Goal: Communication & Community: Answer question/provide support

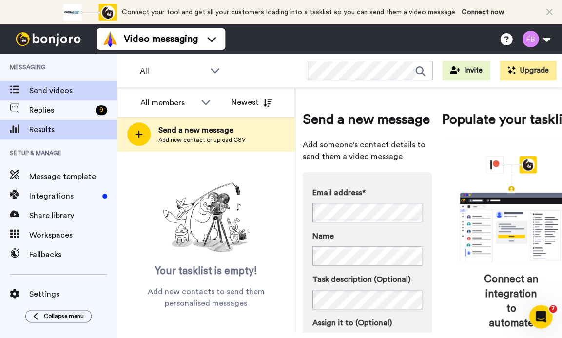
click at [52, 128] on span "Results" at bounding box center [73, 130] width 88 height 12
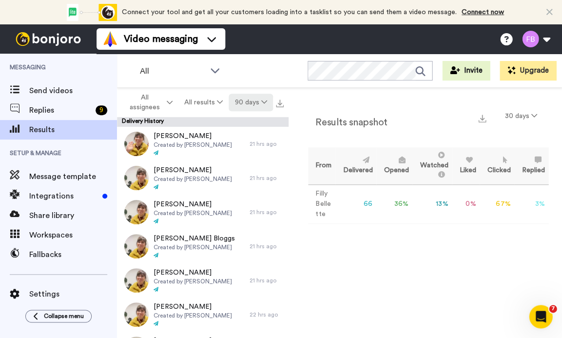
click at [239, 109] on button "90 days" at bounding box center [251, 103] width 44 height 18
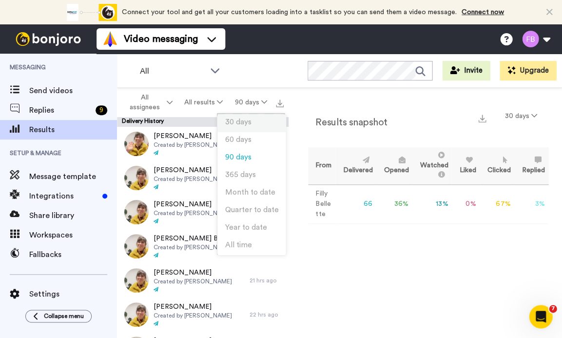
click at [240, 121] on span "30 days" at bounding box center [238, 121] width 26 height 7
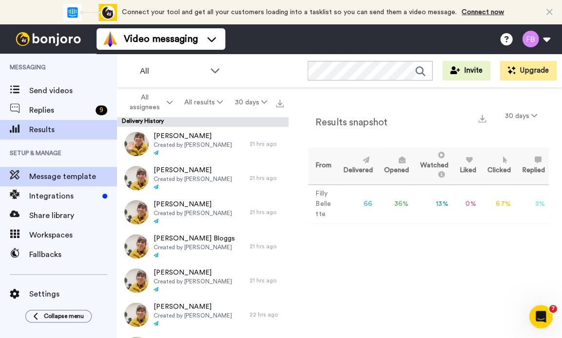
click at [56, 179] on span "Message template" at bounding box center [73, 177] width 88 height 12
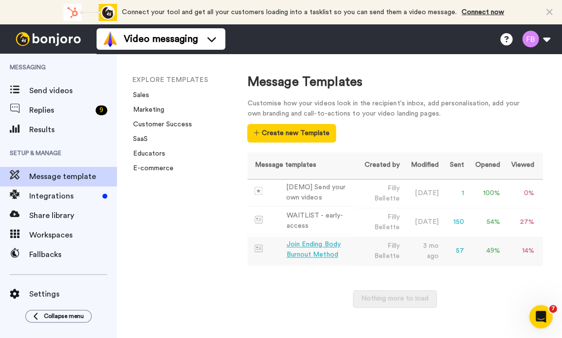
click at [318, 248] on div "Join Ending Body Burnout Method" at bounding box center [318, 249] width 64 height 20
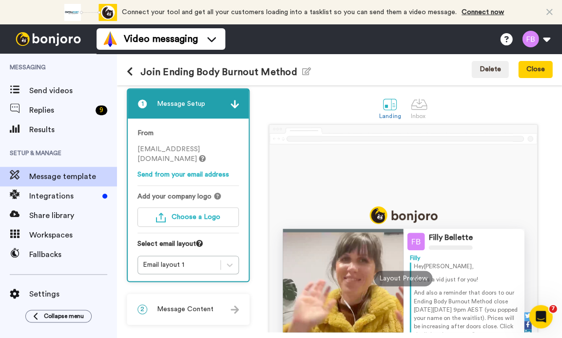
scroll to position [2, 0]
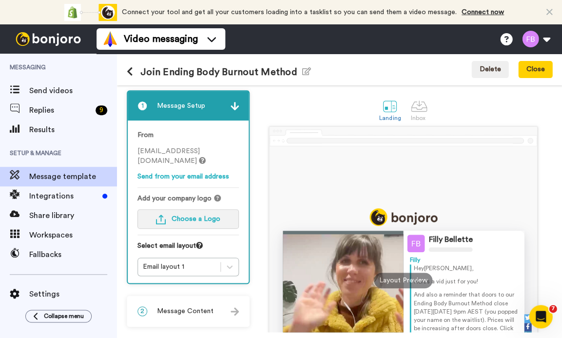
click at [220, 217] on span "Choose a Logo" at bounding box center [196, 219] width 49 height 7
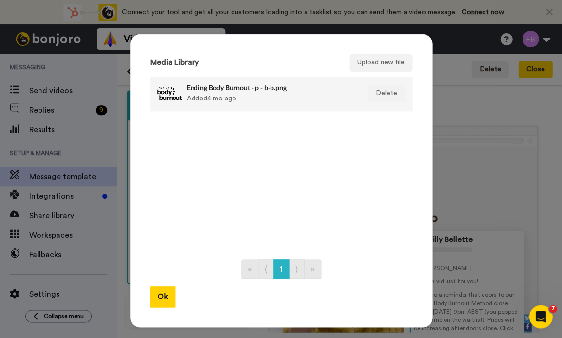
click at [171, 94] on div at bounding box center [170, 93] width 24 height 24
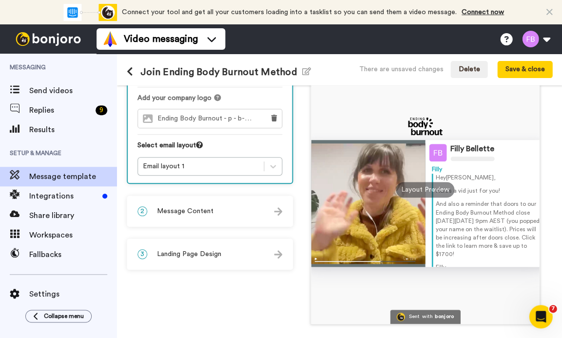
scroll to position [96, 0]
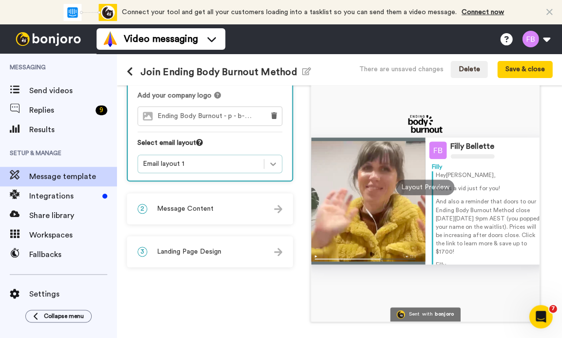
click at [274, 160] on icon at bounding box center [273, 164] width 10 height 10
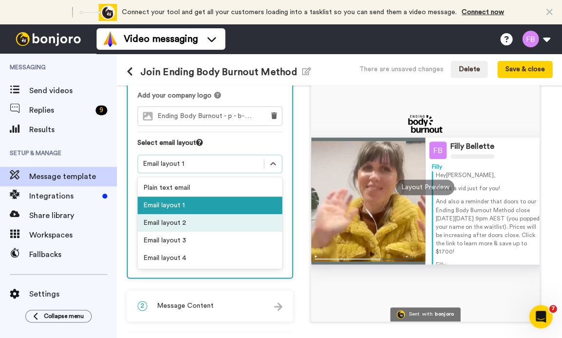
click at [194, 219] on div "Email layout 2" at bounding box center [210, 223] width 145 height 18
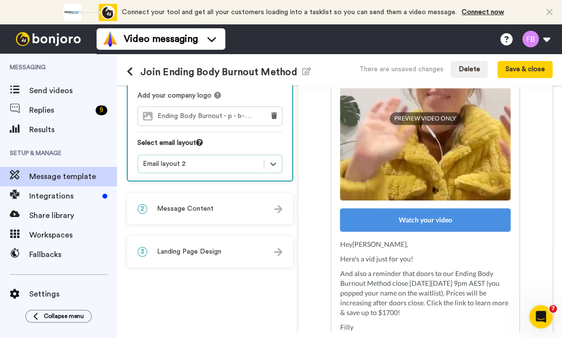
scroll to position [171, 0]
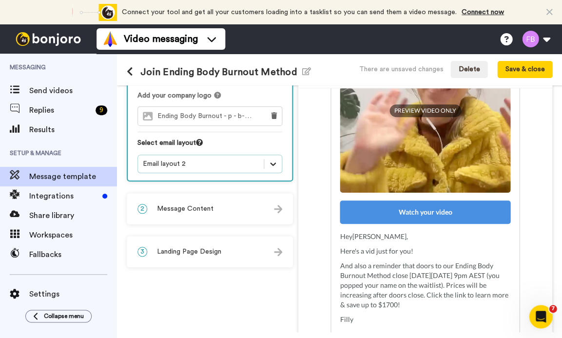
click at [273, 159] on icon at bounding box center [273, 164] width 10 height 10
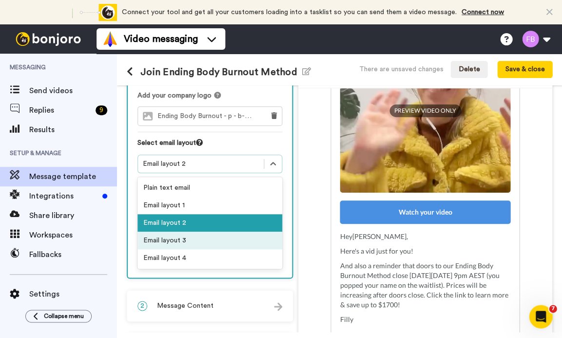
click at [189, 240] on div "Email layout 3" at bounding box center [210, 241] width 145 height 18
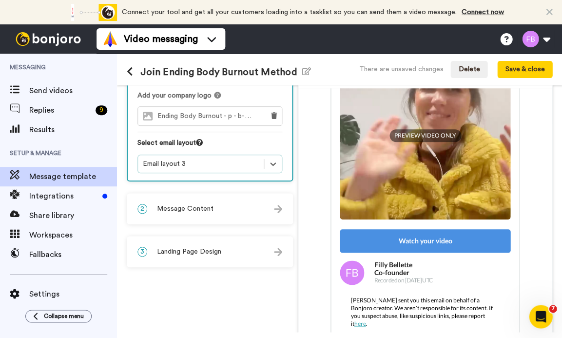
scroll to position [196, 0]
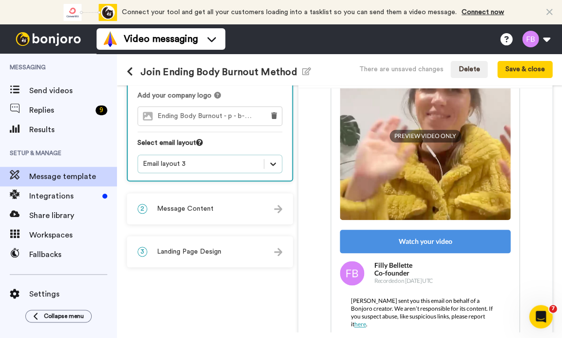
click at [279, 161] on div at bounding box center [273, 164] width 18 height 18
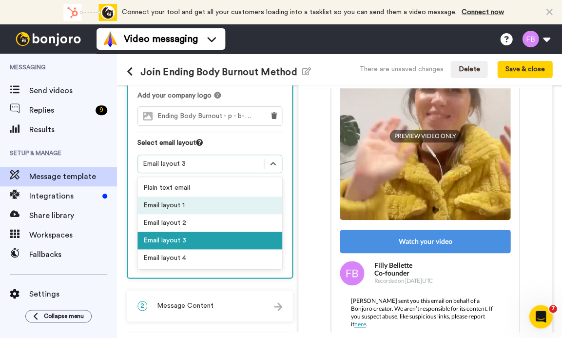
click at [197, 209] on div "Email layout 1" at bounding box center [210, 206] width 145 height 18
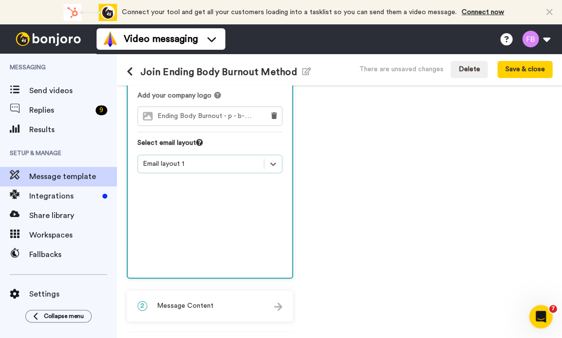
scroll to position [182, 0]
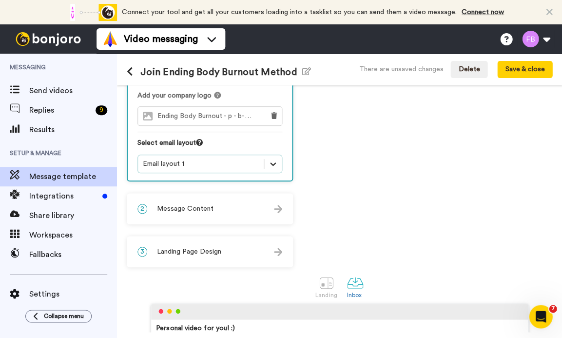
click at [270, 156] on div at bounding box center [273, 164] width 18 height 18
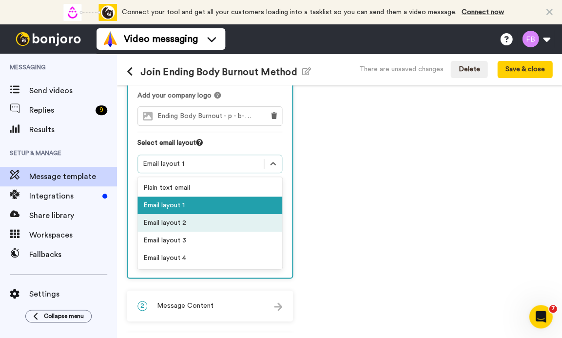
click at [235, 218] on div "Email layout 2" at bounding box center [210, 223] width 145 height 18
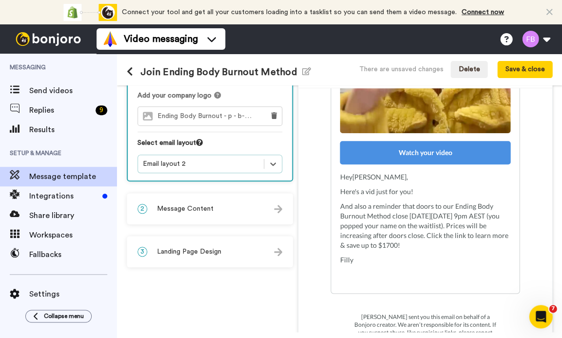
scroll to position [230, 0]
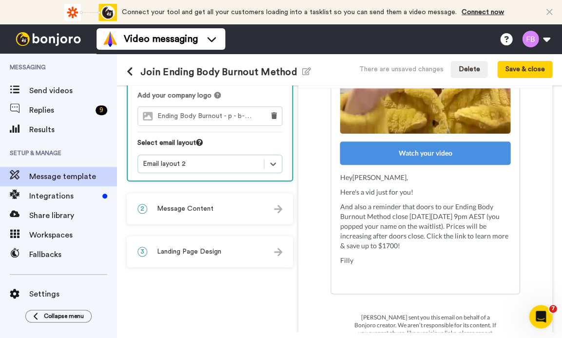
click at [196, 212] on span "Message Content" at bounding box center [185, 209] width 57 height 10
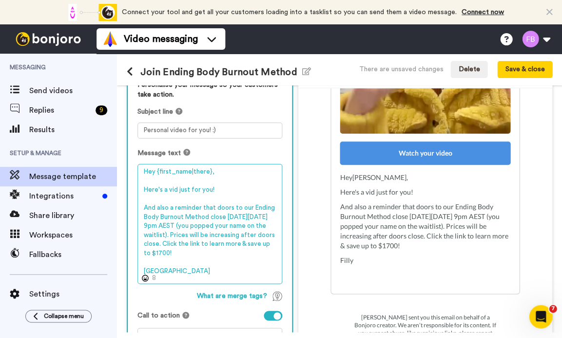
drag, startPoint x: 176, startPoint y: 251, endPoint x: 136, endPoint y: 206, distance: 60.4
click at [136, 205] on div "Personalise your message so your customers take action. Subject line Personal v…" at bounding box center [210, 217] width 164 height 294
click at [168, 185] on textarea "Hey {first_name|there}, Here's a vid just for you! And also a reminder that doo…" at bounding box center [210, 224] width 145 height 120
drag, startPoint x: 179, startPoint y: 253, endPoint x: 136, endPoint y: 205, distance: 65.2
click at [136, 205] on div "Personalise your message so your customers take action. Subject line Personal v…" at bounding box center [210, 217] width 164 height 294
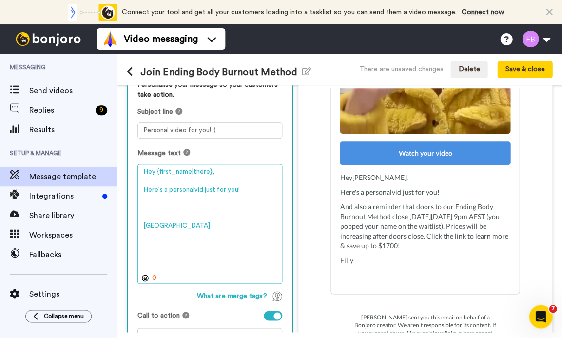
scroll to position [177, 0]
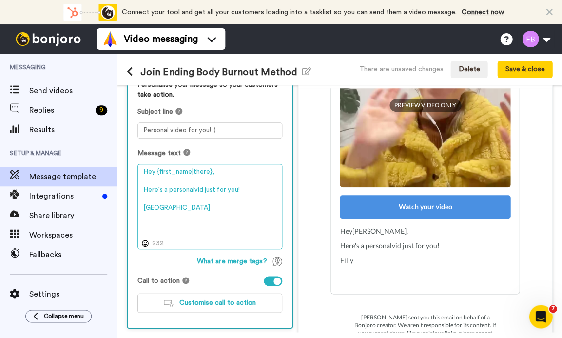
click at [192, 189] on textarea "Hey {first_name|there}, Here's a personalvid just for you! Filly" at bounding box center [210, 207] width 145 height 86
click at [195, 205] on textarea "Hey {first_name|there}, Here's a personal little vid just for you! Filly" at bounding box center [210, 207] width 145 height 86
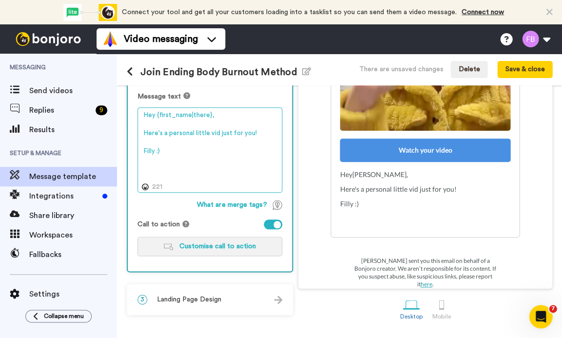
scroll to position [154, 0]
type textarea "Hey {first_name|there}, Here's a personal little vid just for you! Filly :)"
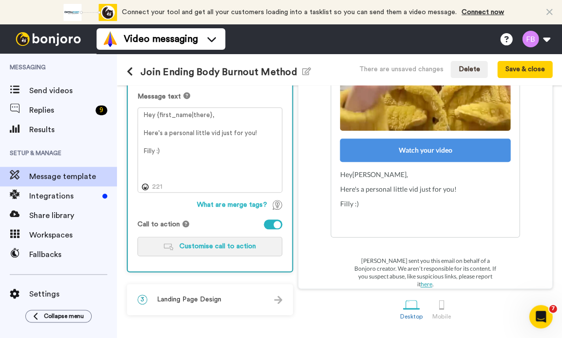
click at [210, 243] on span "Customise call to action" at bounding box center [217, 246] width 77 height 7
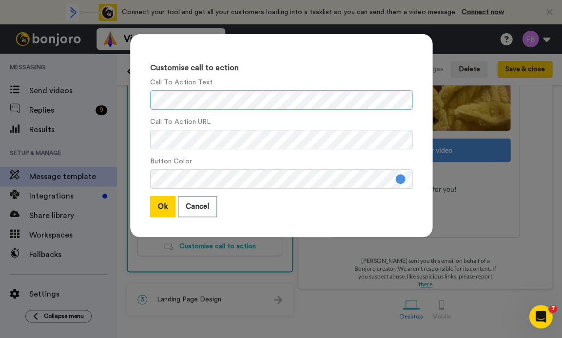
click at [143, 100] on div "Customise call to action Call To Action Text Call To Action URL Button Color Ok…" at bounding box center [281, 135] width 302 height 203
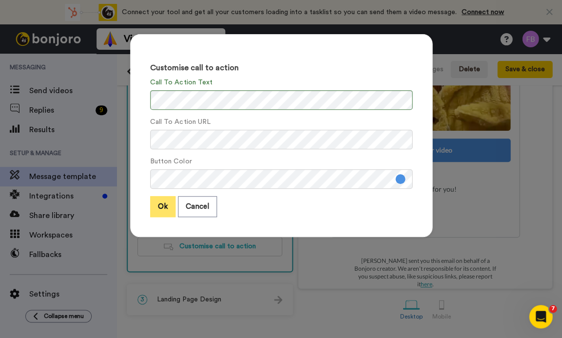
click at [159, 208] on button "Ok" at bounding box center [162, 206] width 25 height 21
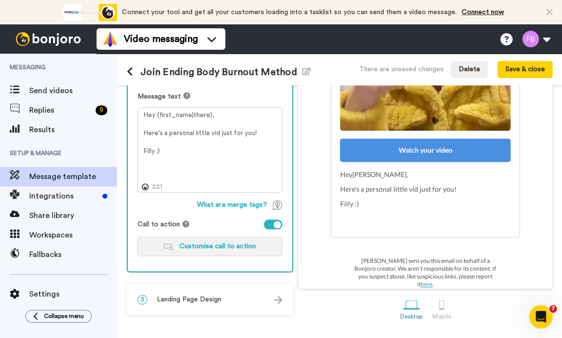
click at [219, 245] on span "Customise call to action" at bounding box center [217, 246] width 77 height 7
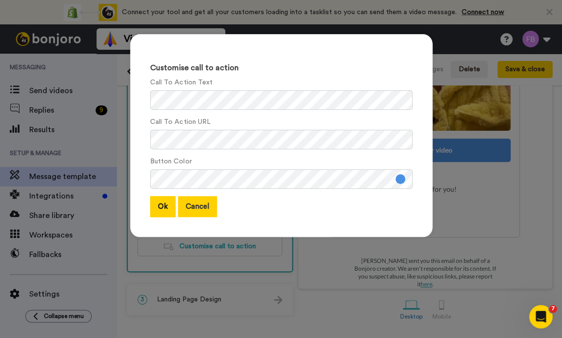
click at [207, 199] on button "Cancel" at bounding box center [197, 206] width 39 height 21
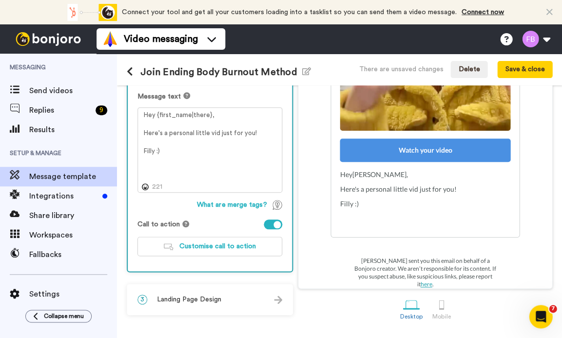
click at [183, 295] on span "Landing Page Design" at bounding box center [189, 300] width 64 height 10
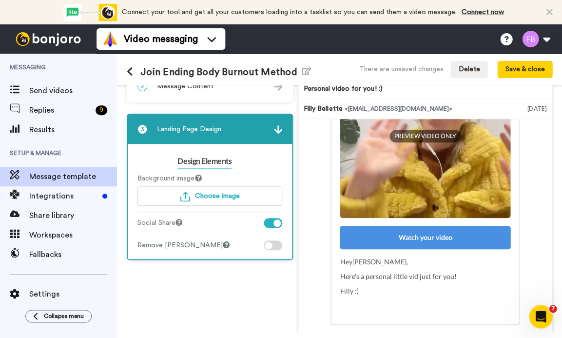
scroll to position [74, 0]
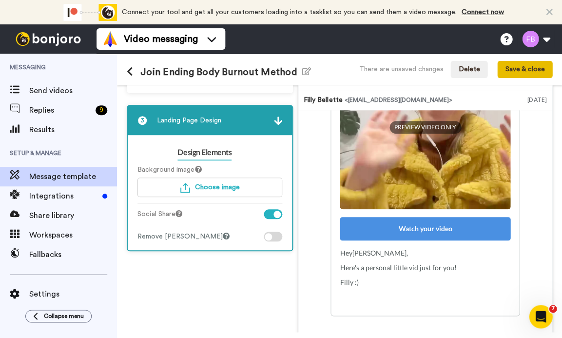
click at [513, 64] on button "Save & close" at bounding box center [524, 70] width 55 height 18
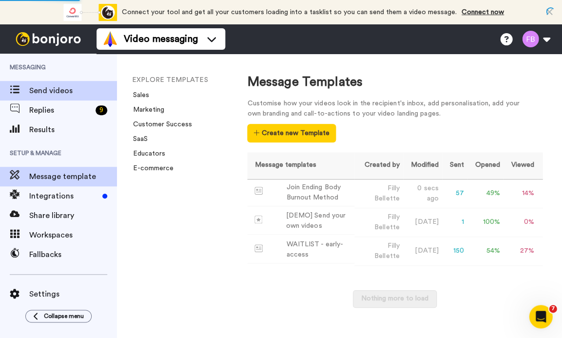
click at [67, 93] on span "Send videos" at bounding box center [73, 91] width 88 height 12
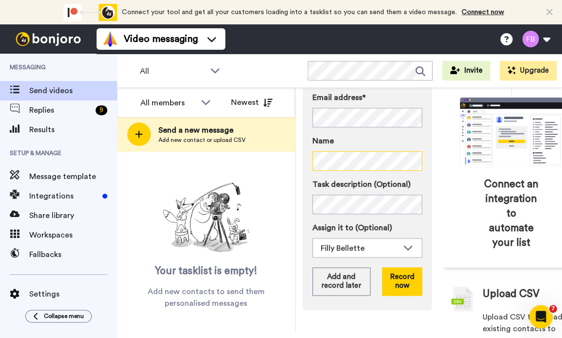
scroll to position [106, 0]
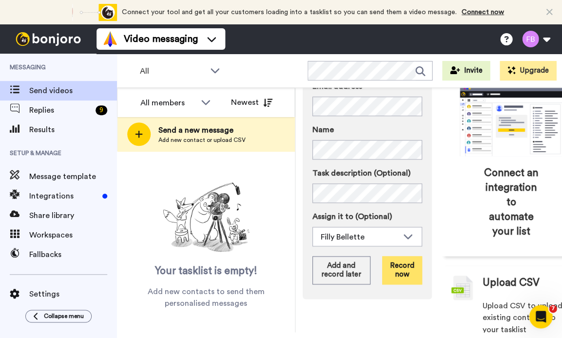
click at [403, 284] on button "Record now" at bounding box center [402, 270] width 40 height 28
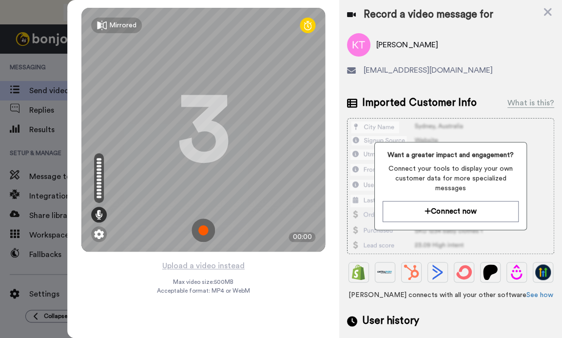
click at [206, 231] on img at bounding box center [203, 229] width 23 height 23
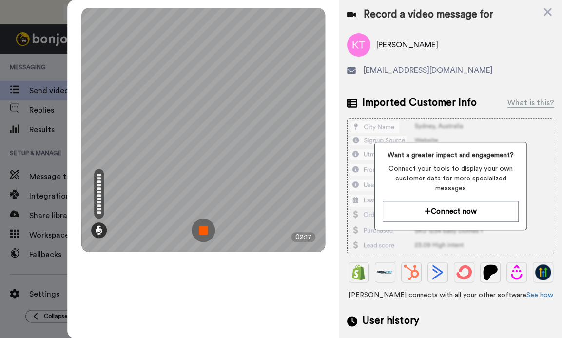
click at [205, 229] on img at bounding box center [203, 229] width 23 height 23
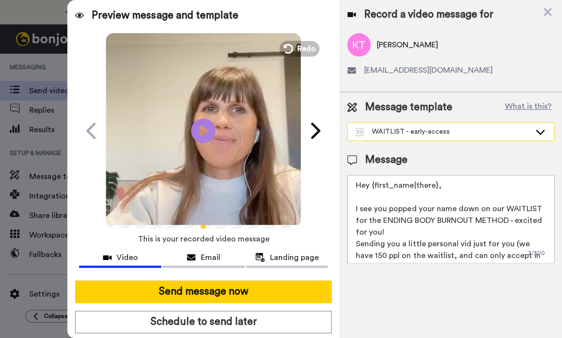
click at [443, 135] on div "WAITLIST - early-access" at bounding box center [442, 132] width 175 height 10
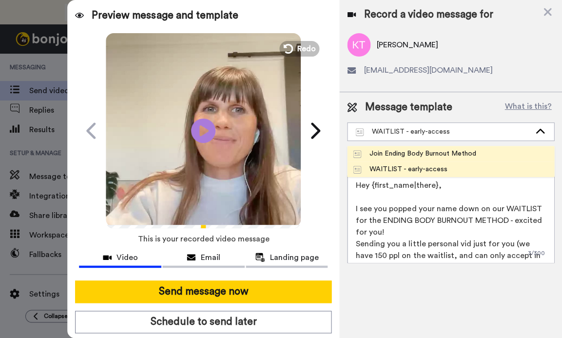
click at [420, 153] on div "Join Ending Body Burnout Method" at bounding box center [414, 154] width 123 height 10
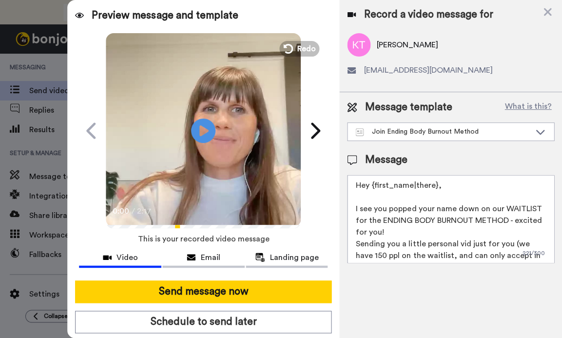
type textarea "Hey {first_name|there}, Here's a personal little vid just for you! Filly :)"
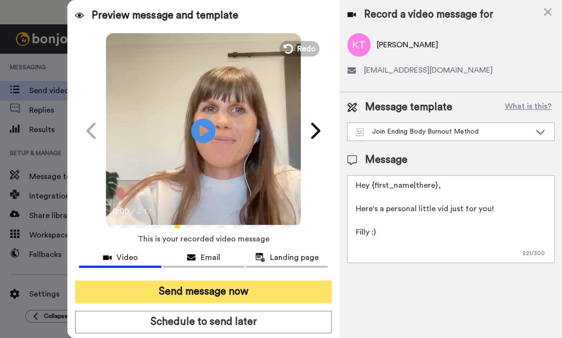
click at [231, 296] on button "Send message now" at bounding box center [203, 291] width 256 height 22
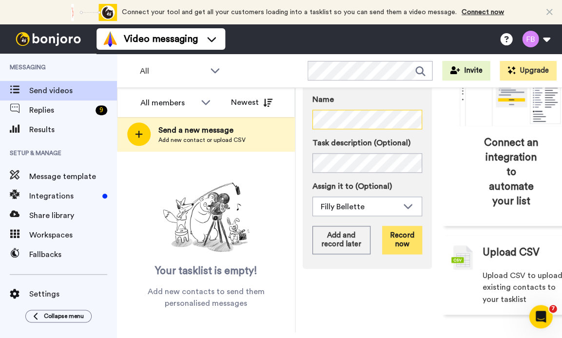
scroll to position [153, 0]
click at [401, 243] on button "Record now" at bounding box center [402, 240] width 40 height 28
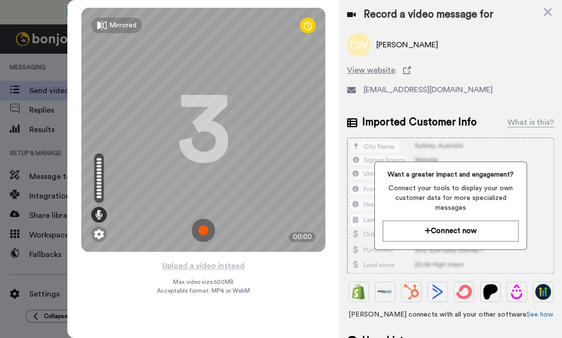
click at [206, 230] on img at bounding box center [203, 229] width 23 height 23
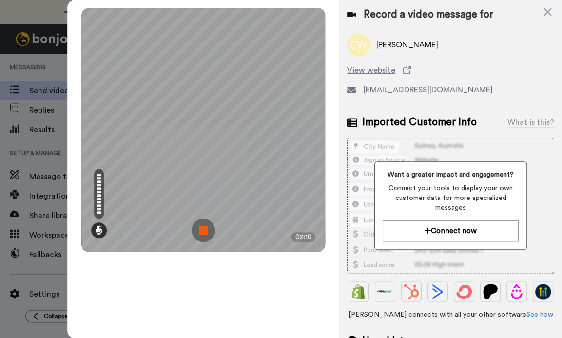
click at [208, 235] on img at bounding box center [203, 229] width 23 height 23
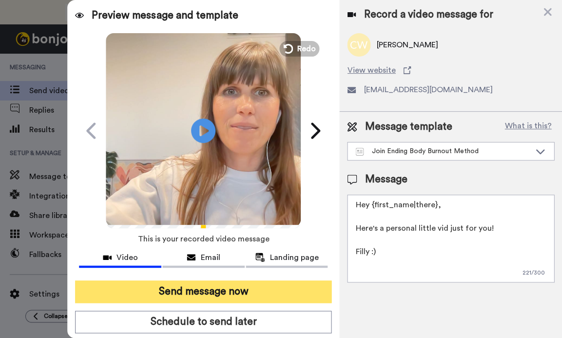
click at [225, 296] on button "Send message now" at bounding box center [203, 291] width 256 height 22
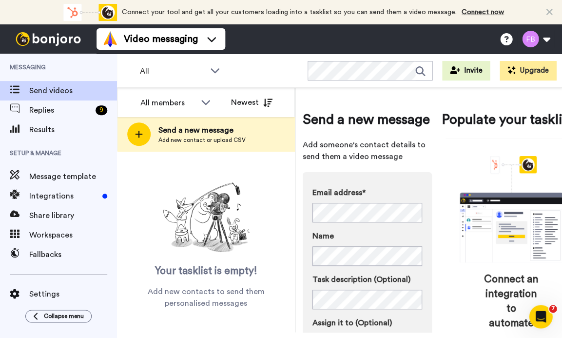
click at [305, 250] on div "Email address* Charlie W <t.phrase@y7mail.com> Kylie Turner <kylieturner4481@gm…" at bounding box center [367, 288] width 129 height 233
click at [430, 255] on div "Email address* No search result for ‘ e.felice@bigpond.com ’ Name Task descript…" at bounding box center [367, 288] width 129 height 233
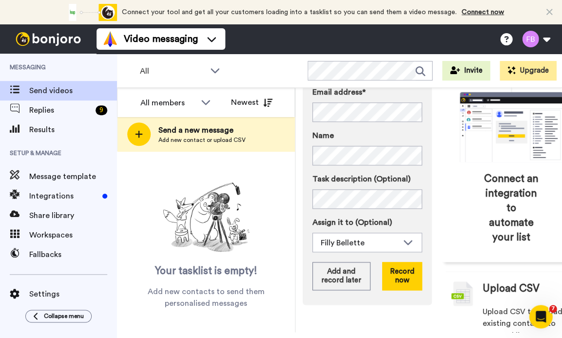
scroll to position [104, 0]
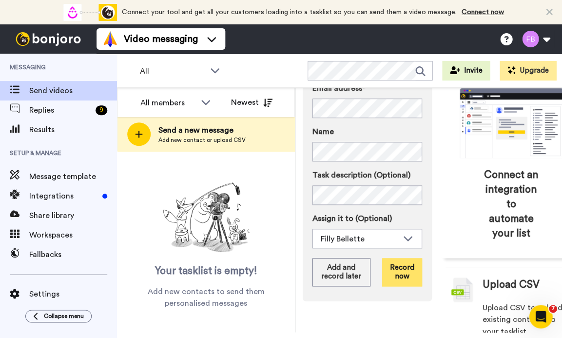
click at [403, 286] on button "Record now" at bounding box center [402, 272] width 40 height 28
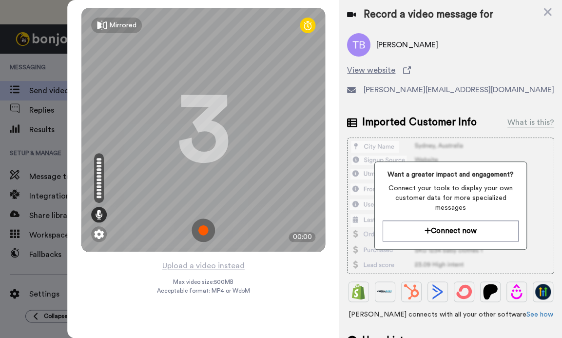
click at [205, 231] on img at bounding box center [203, 229] width 23 height 23
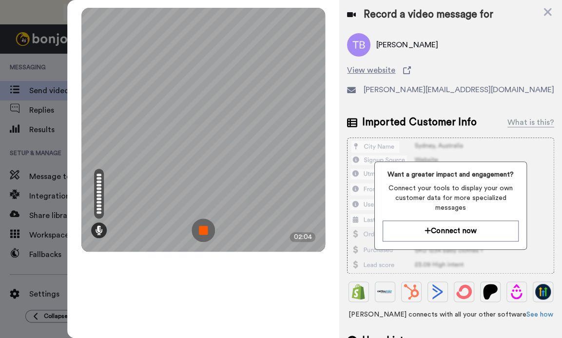
click at [205, 232] on img at bounding box center [203, 229] width 23 height 23
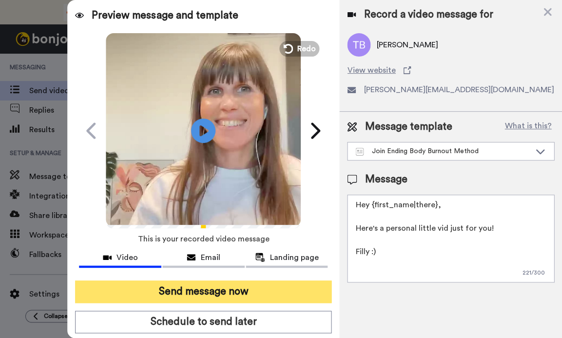
click at [237, 280] on button "Send message now" at bounding box center [203, 291] width 256 height 22
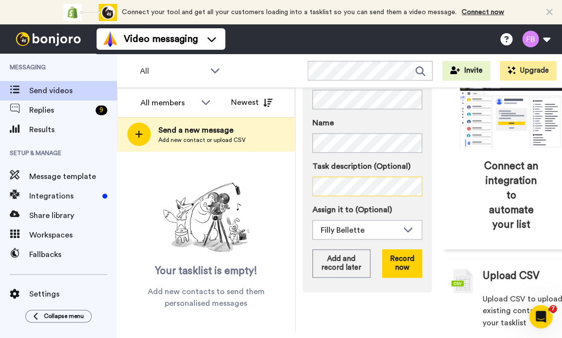
scroll to position [120, 0]
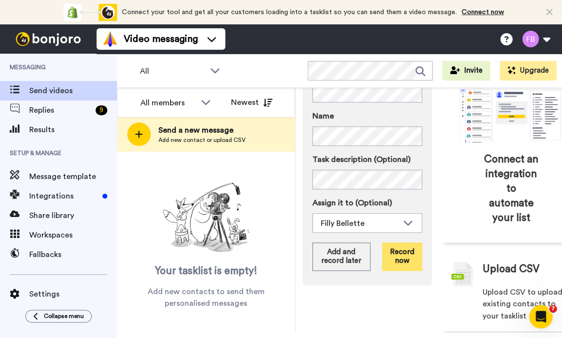
click at [413, 271] on button "Record now" at bounding box center [402, 256] width 40 height 28
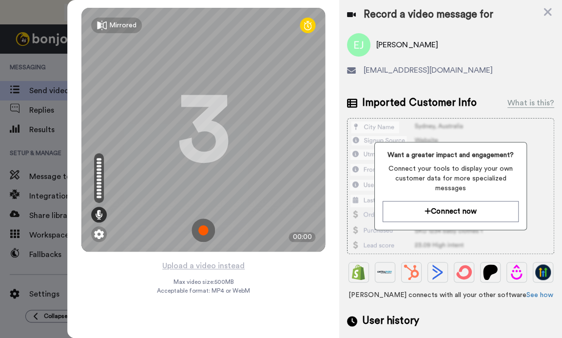
click at [202, 234] on img at bounding box center [203, 229] width 23 height 23
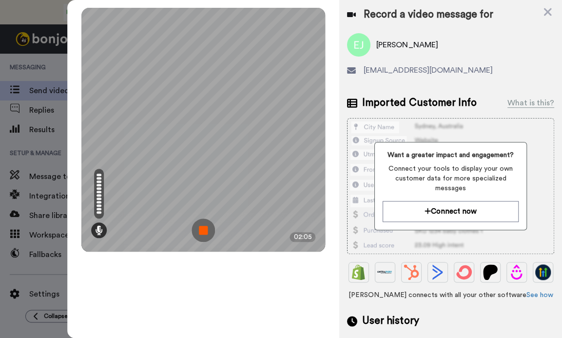
click at [196, 227] on img at bounding box center [203, 229] width 23 height 23
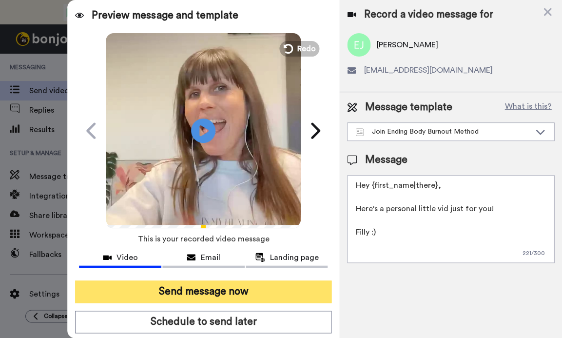
click at [240, 289] on button "Send message now" at bounding box center [203, 291] width 256 height 22
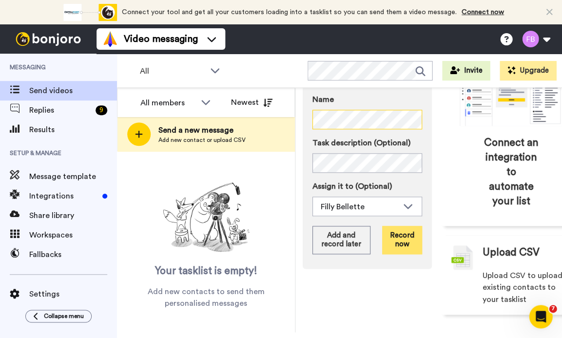
scroll to position [153, 0]
click at [403, 233] on button "Record now" at bounding box center [402, 240] width 40 height 28
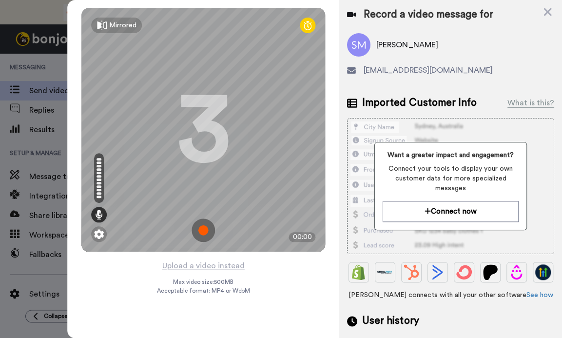
click at [199, 234] on img at bounding box center [203, 229] width 23 height 23
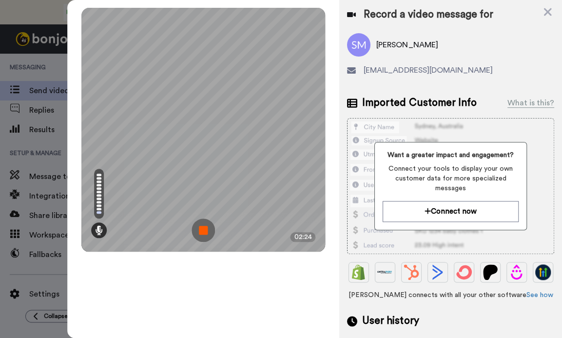
click at [201, 232] on img at bounding box center [203, 229] width 23 height 23
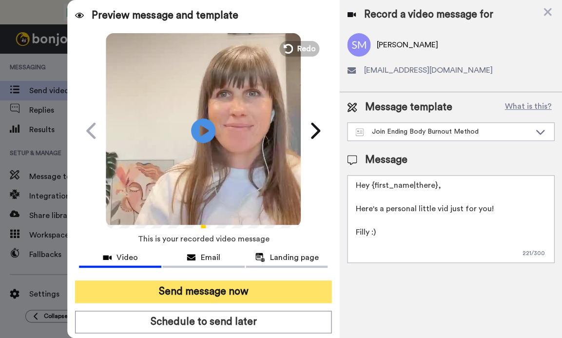
click at [205, 289] on button "Send message now" at bounding box center [203, 291] width 256 height 22
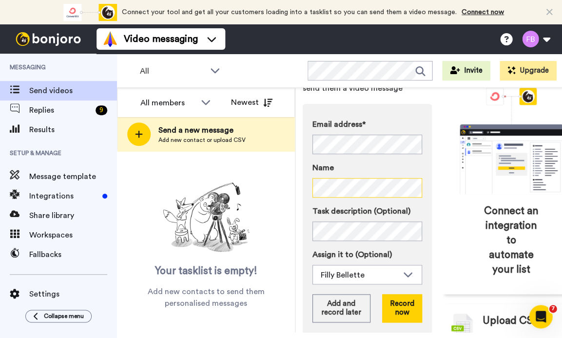
scroll to position [114, 0]
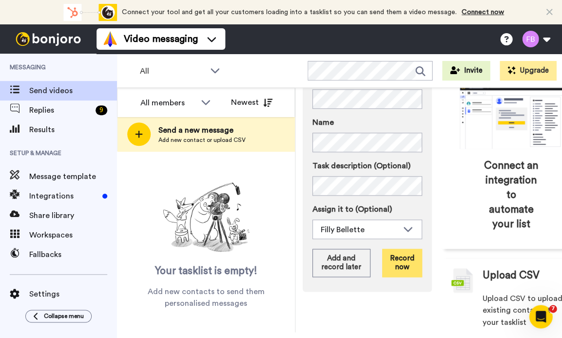
click at [397, 277] on button "Record now" at bounding box center [402, 263] width 40 height 28
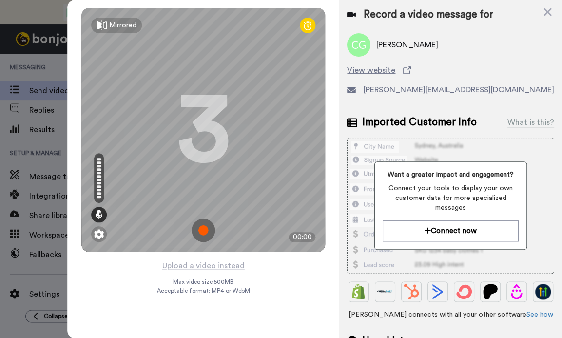
click at [204, 228] on img at bounding box center [203, 229] width 23 height 23
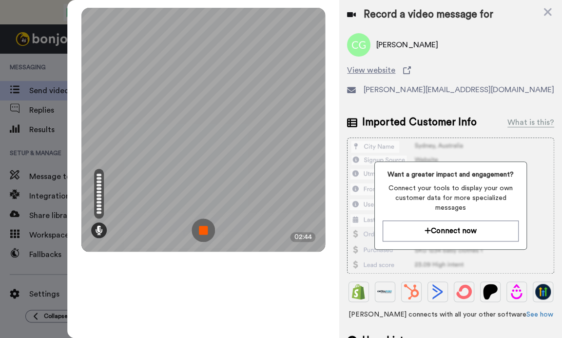
click at [204, 228] on img at bounding box center [203, 229] width 23 height 23
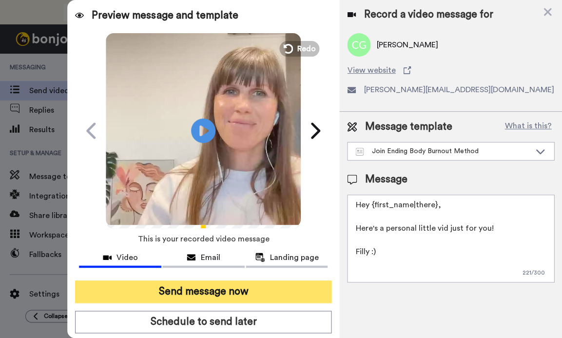
click at [177, 293] on button "Send message now" at bounding box center [203, 291] width 256 height 22
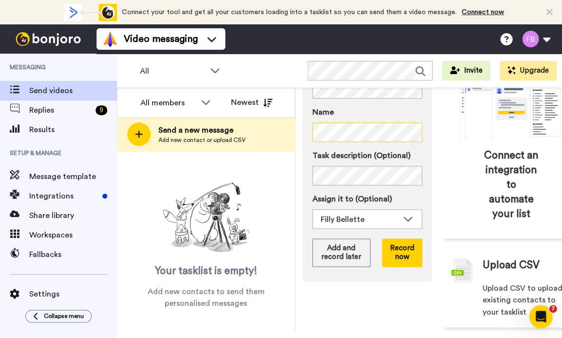
scroll to position [143, 0]
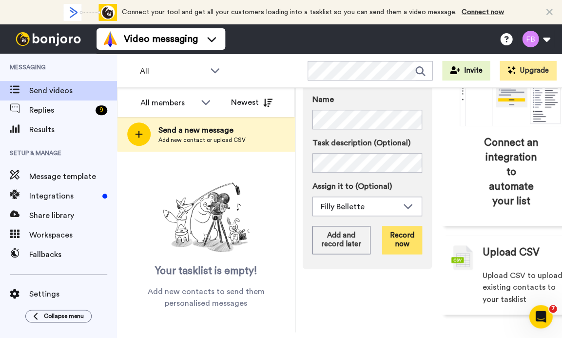
click at [400, 249] on button "Record now" at bounding box center [402, 240] width 40 height 28
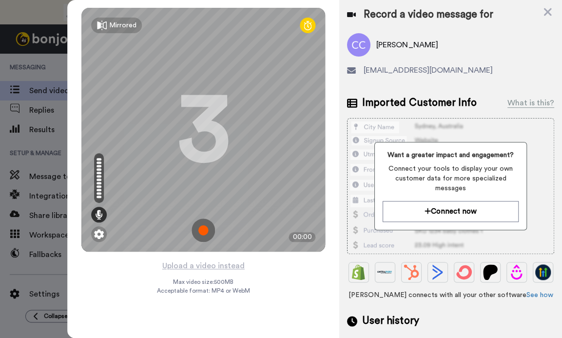
click at [200, 232] on img at bounding box center [203, 229] width 23 height 23
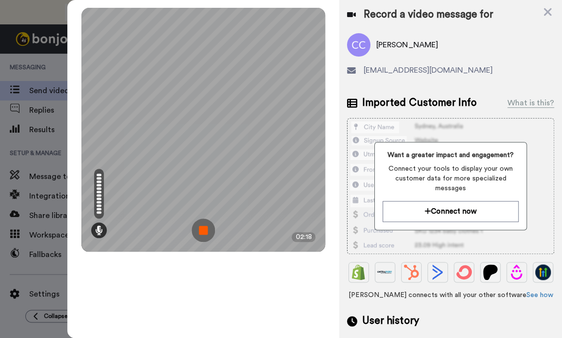
click at [204, 228] on img at bounding box center [203, 229] width 23 height 23
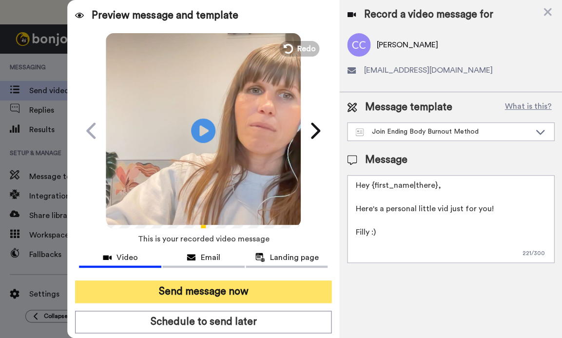
click at [190, 291] on button "Send message now" at bounding box center [203, 291] width 256 height 22
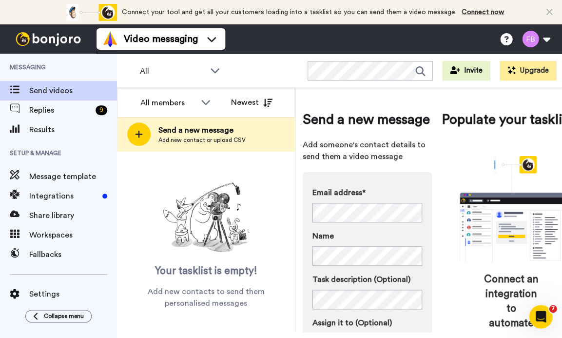
click at [429, 282] on div "Email address* No search result for ‘ [EMAIL_ADDRESS][DOMAIN_NAME] ’ Name Task …" at bounding box center [367, 288] width 129 height 233
click at [431, 256] on div "Email address* No search result for ‘ carmeldawe@gmail.com ’ Name Task descript…" at bounding box center [367, 288] width 129 height 233
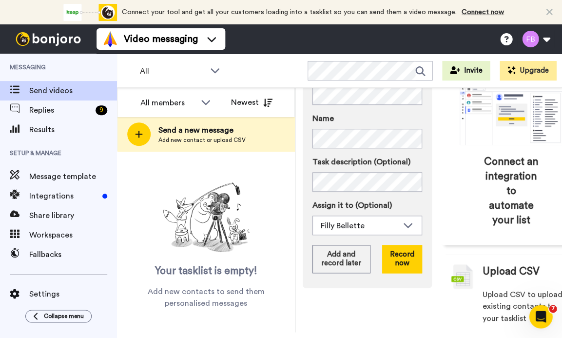
scroll to position [132, 0]
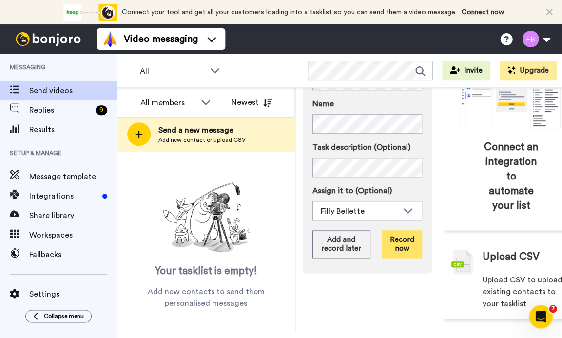
click at [404, 258] on button "Record now" at bounding box center [402, 244] width 40 height 28
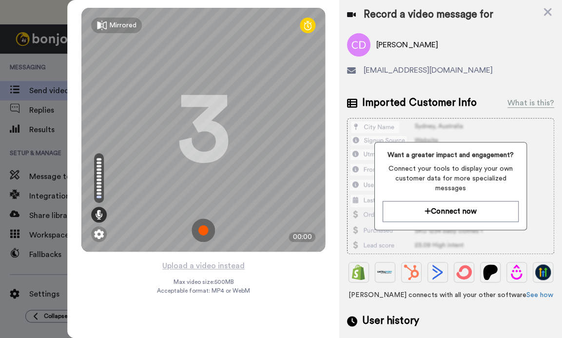
click at [198, 231] on img at bounding box center [203, 229] width 23 height 23
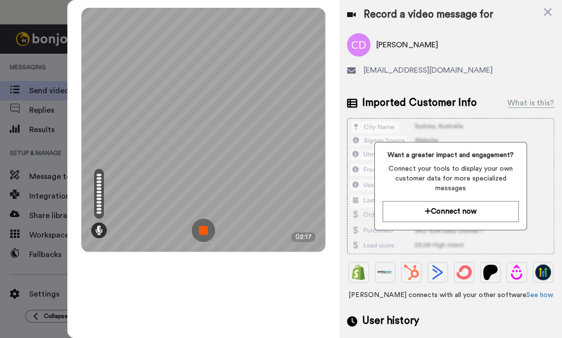
click at [204, 234] on img at bounding box center [203, 229] width 23 height 23
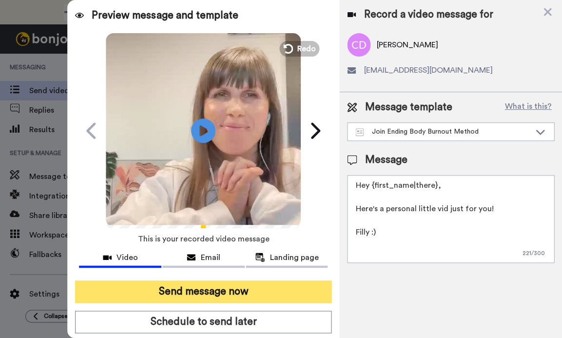
click at [182, 293] on button "Send message now" at bounding box center [203, 291] width 256 height 22
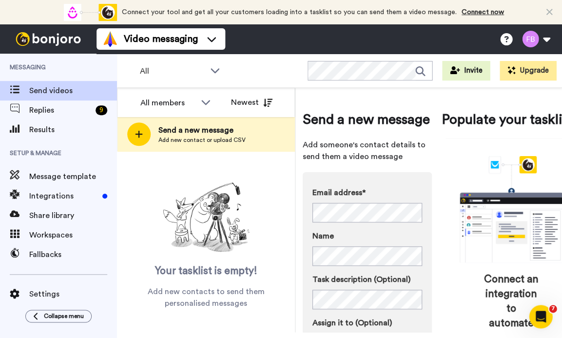
click at [162, 1] on div "Connect your tool and get all your customers loading into a tasklist so you can…" at bounding box center [282, 12] width 443 height 24
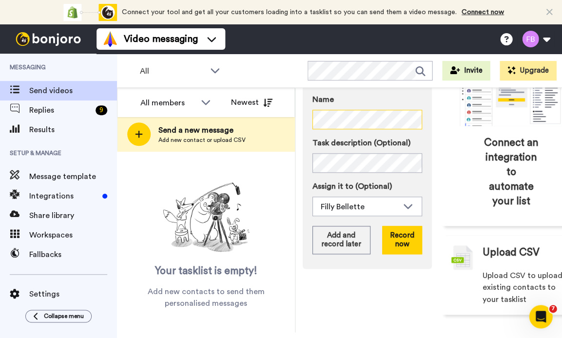
scroll to position [143, 0]
click at [415, 251] on button "Record now" at bounding box center [402, 240] width 40 height 28
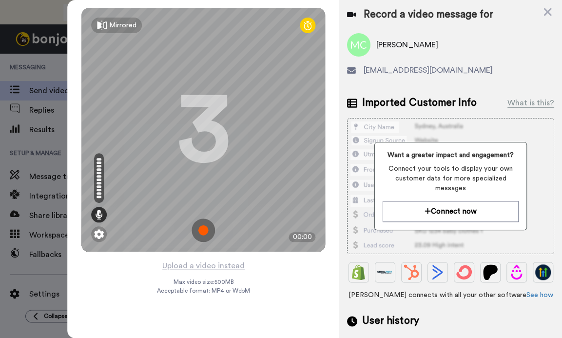
click at [203, 233] on img at bounding box center [203, 229] width 23 height 23
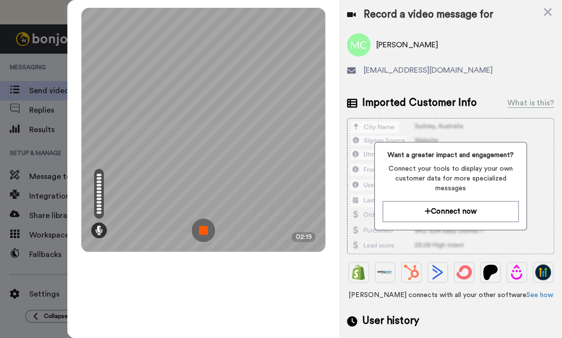
click at [203, 227] on img at bounding box center [203, 229] width 23 height 23
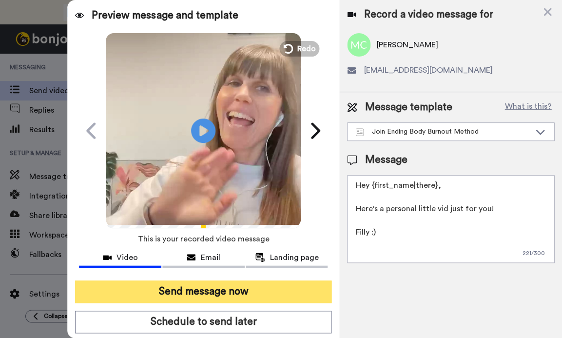
click at [218, 293] on button "Send message now" at bounding box center [203, 291] width 256 height 22
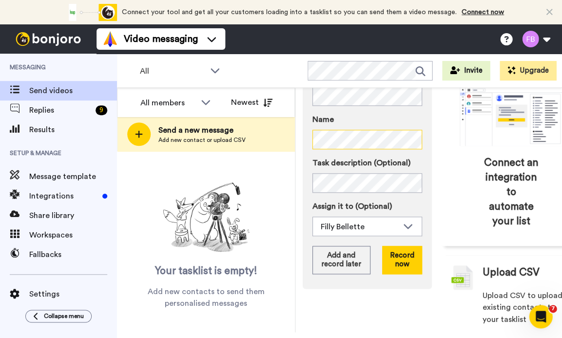
scroll to position [120, 0]
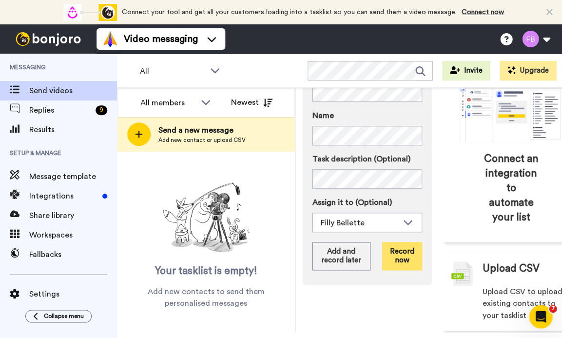
click at [398, 270] on button "Record now" at bounding box center [402, 256] width 40 height 28
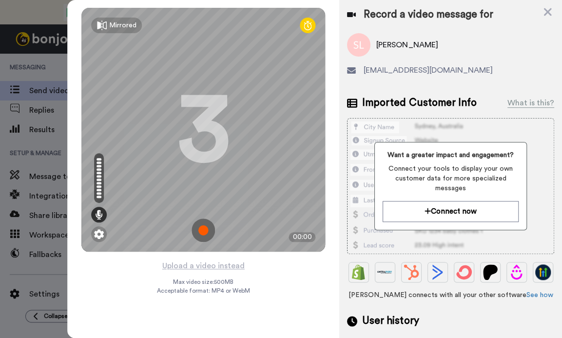
click at [201, 226] on img at bounding box center [203, 229] width 23 height 23
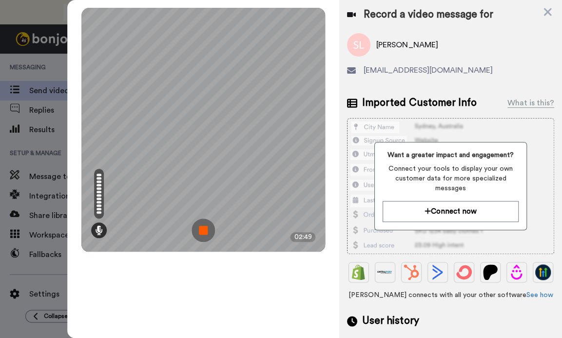
click at [199, 237] on img at bounding box center [203, 229] width 23 height 23
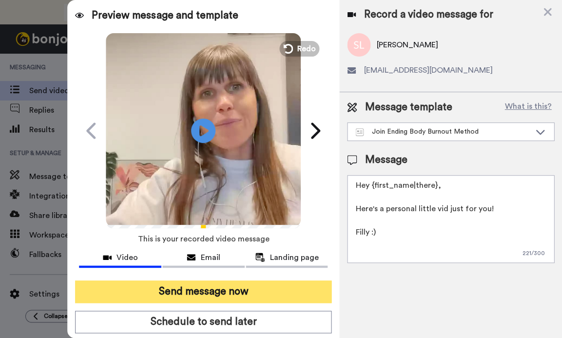
click at [210, 294] on button "Send message now" at bounding box center [203, 291] width 256 height 22
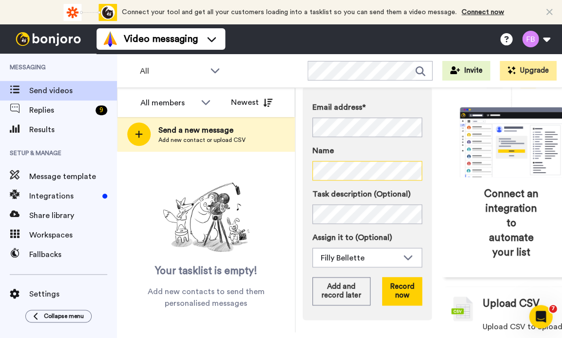
scroll to position [86, 0]
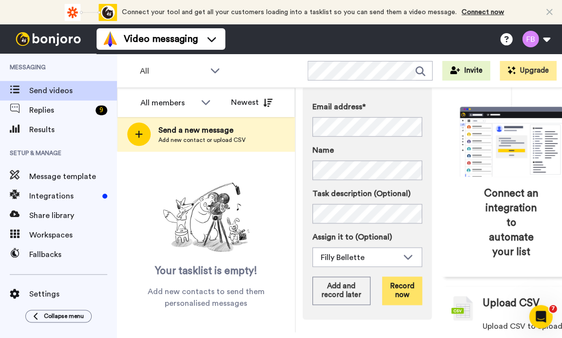
click at [409, 305] on button "Record now" at bounding box center [402, 290] width 40 height 28
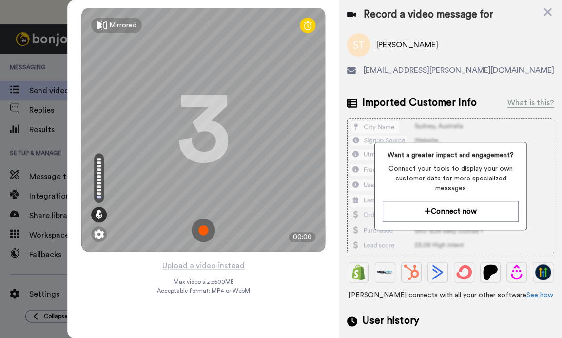
click at [204, 228] on img at bounding box center [203, 229] width 23 height 23
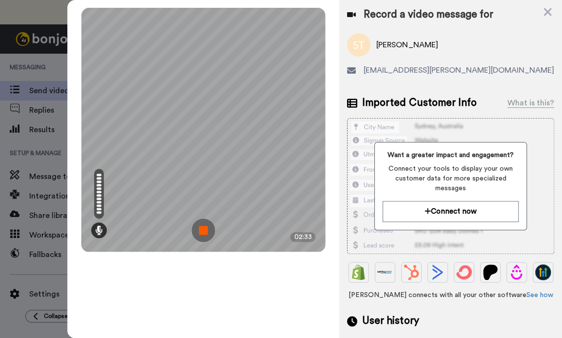
click at [198, 231] on img at bounding box center [203, 229] width 23 height 23
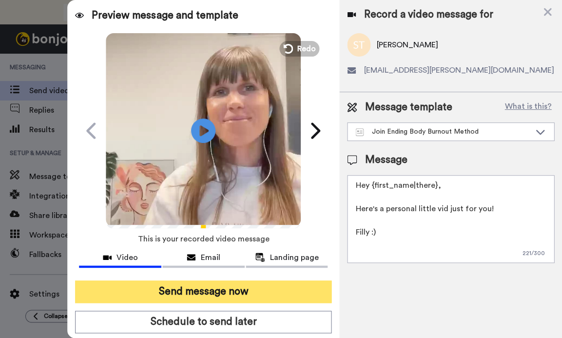
click at [192, 288] on button "Send message now" at bounding box center [203, 291] width 256 height 22
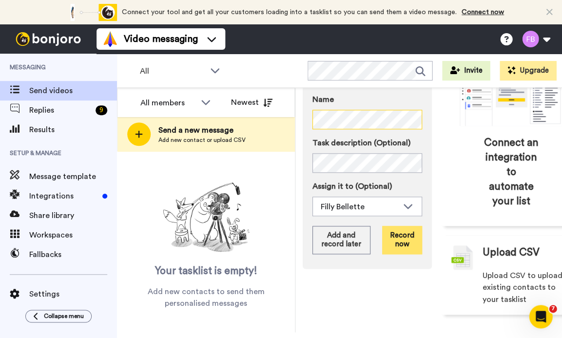
scroll to position [153, 0]
click at [413, 229] on button "Record now" at bounding box center [402, 240] width 40 height 28
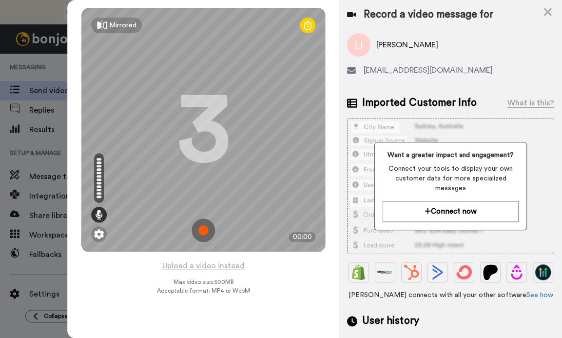
click at [209, 234] on img at bounding box center [203, 229] width 23 height 23
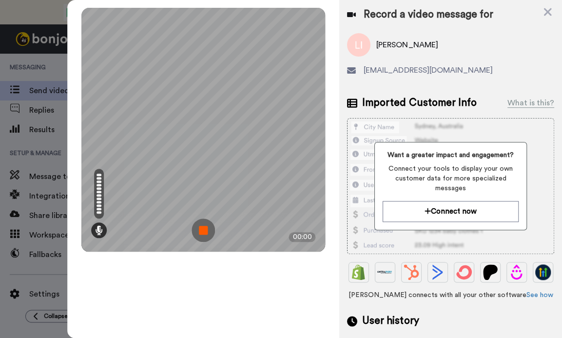
click at [199, 233] on img at bounding box center [203, 229] width 23 height 23
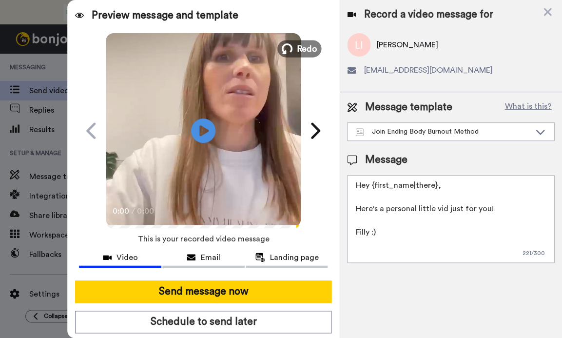
click at [297, 45] on span "Redo" at bounding box center [307, 48] width 20 height 13
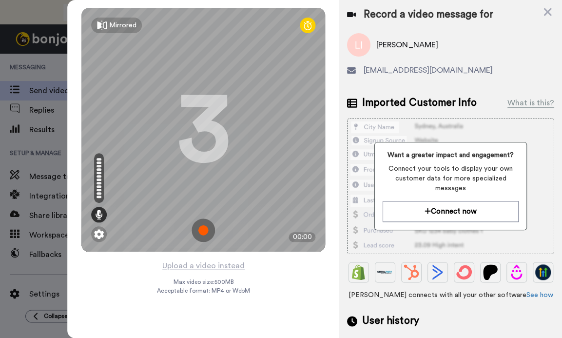
click at [205, 231] on img at bounding box center [203, 229] width 23 height 23
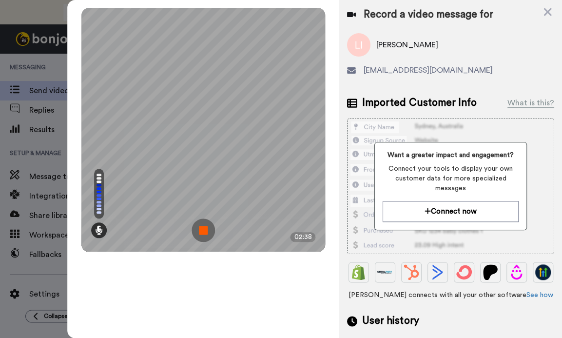
click at [203, 232] on img at bounding box center [203, 229] width 23 height 23
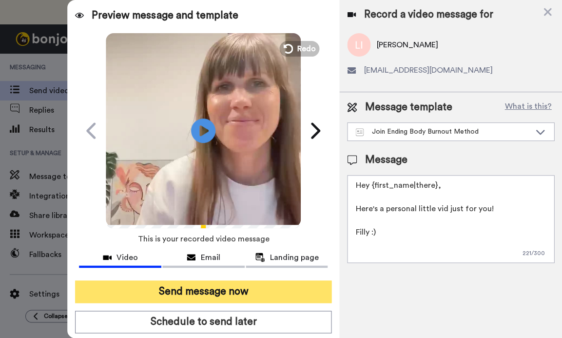
click at [188, 289] on button "Send message now" at bounding box center [203, 291] width 256 height 22
